Goal: Task Accomplishment & Management: Use online tool/utility

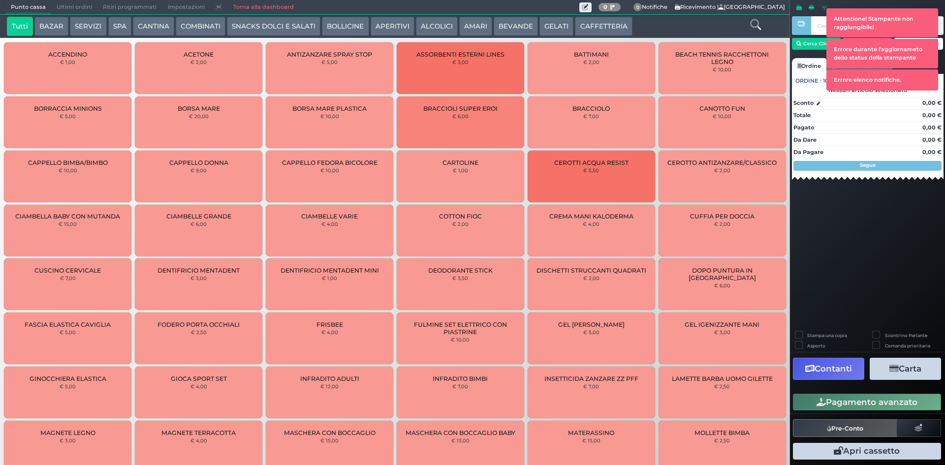
click at [70, 8] on span "Ultimi ordini" at bounding box center [74, 7] width 46 height 14
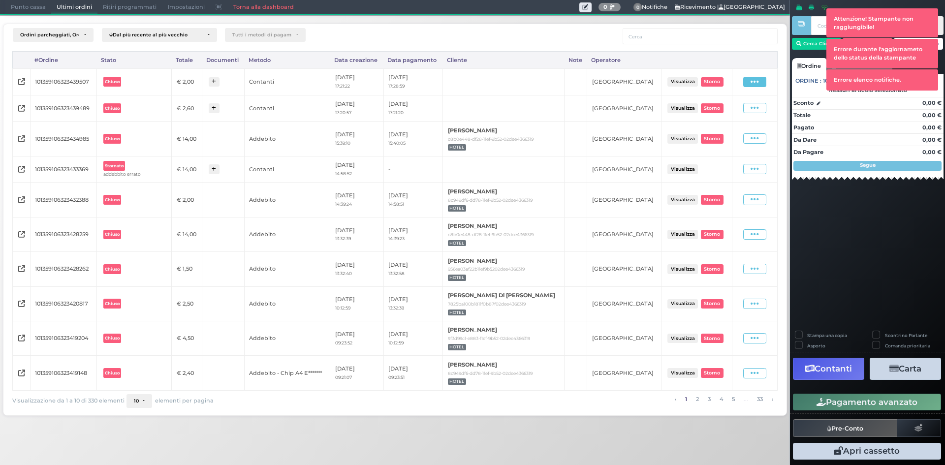
click at [762, 80] on span at bounding box center [754, 82] width 23 height 10
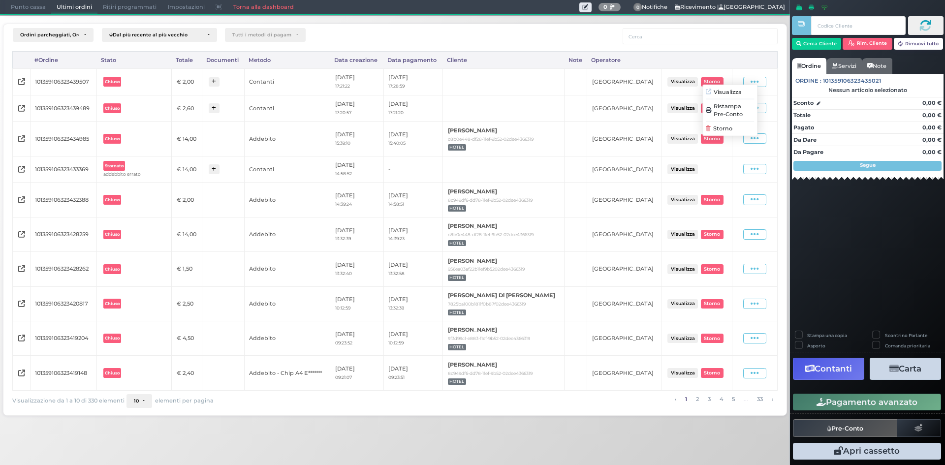
click at [744, 111] on span "Ristampa Pre-Conto" at bounding box center [734, 110] width 40 height 17
click at [40, 6] on span "Punto cassa" at bounding box center [28, 7] width 46 height 14
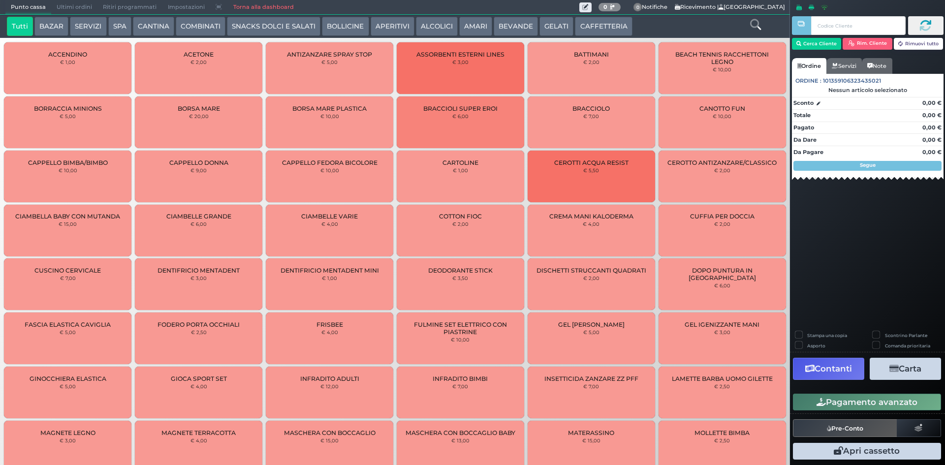
click at [95, 22] on button "SERVIZI" at bounding box center [88, 27] width 36 height 20
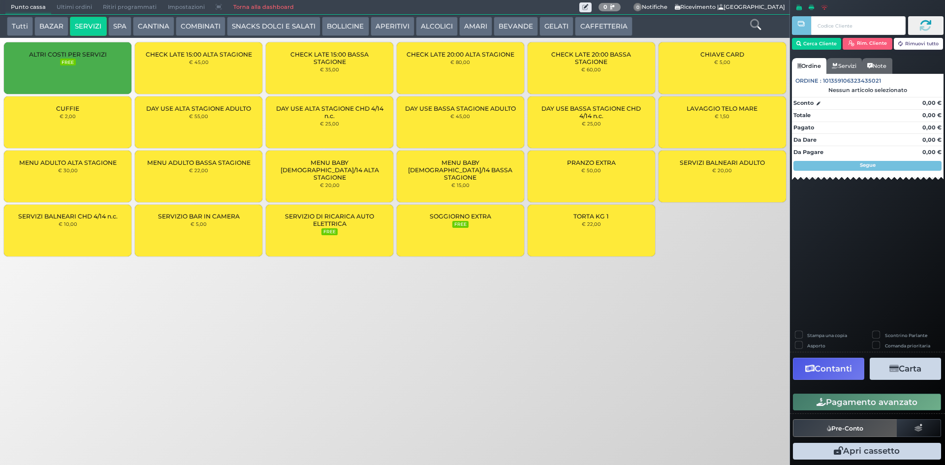
click at [77, 8] on span "Ultimi ordini" at bounding box center [74, 7] width 46 height 14
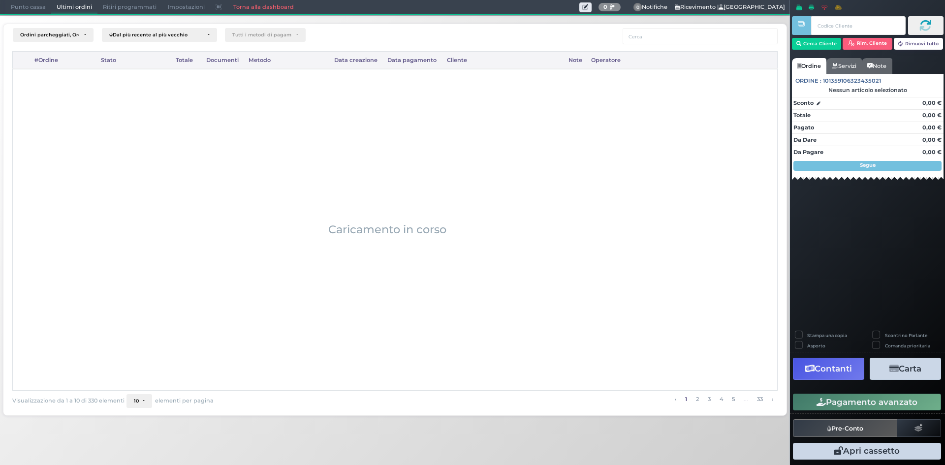
click at [24, 6] on span "Punto cassa" at bounding box center [28, 7] width 46 height 14
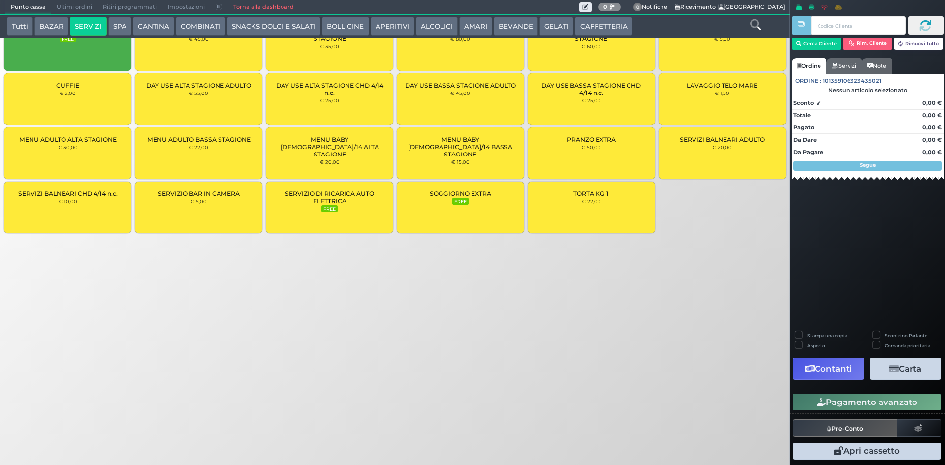
click at [27, 28] on button "Tutti" at bounding box center [20, 27] width 26 height 20
